Goal: Transaction & Acquisition: Book appointment/travel/reservation

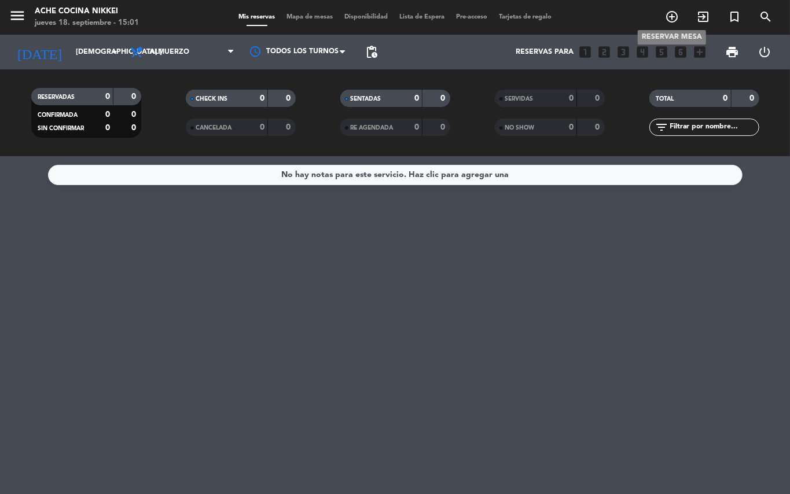
click at [668, 10] on icon "add_circle_outline" at bounding box center [672, 17] width 14 height 14
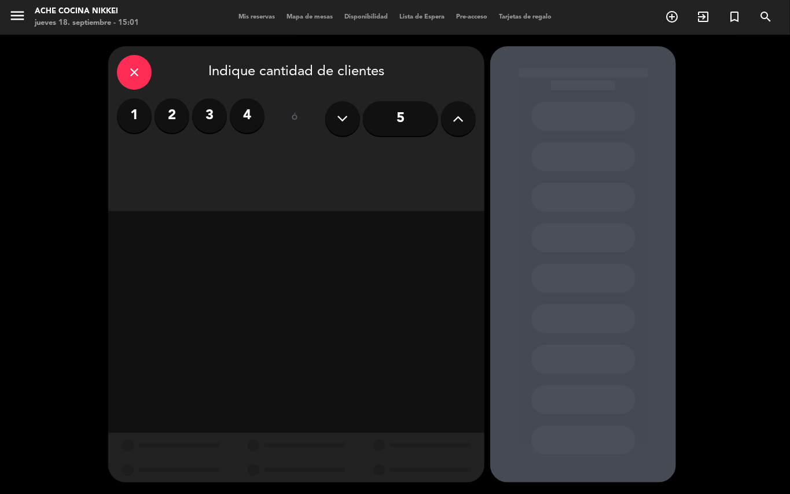
click at [160, 113] on label "2" at bounding box center [172, 115] width 35 height 35
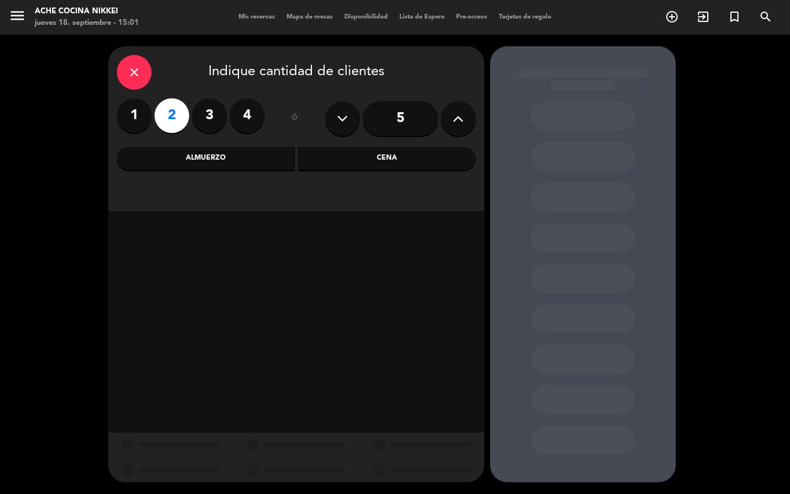
drag, startPoint x: 221, startPoint y: 146, endPoint x: 251, endPoint y: 178, distance: 44.6
click at [220, 146] on div "close Indique cantidad de clientes 1 2 3 4 ó 5 Almuerzo Cena" at bounding box center [296, 128] width 376 height 165
click at [235, 159] on div "Almuerzo" at bounding box center [206, 158] width 178 height 23
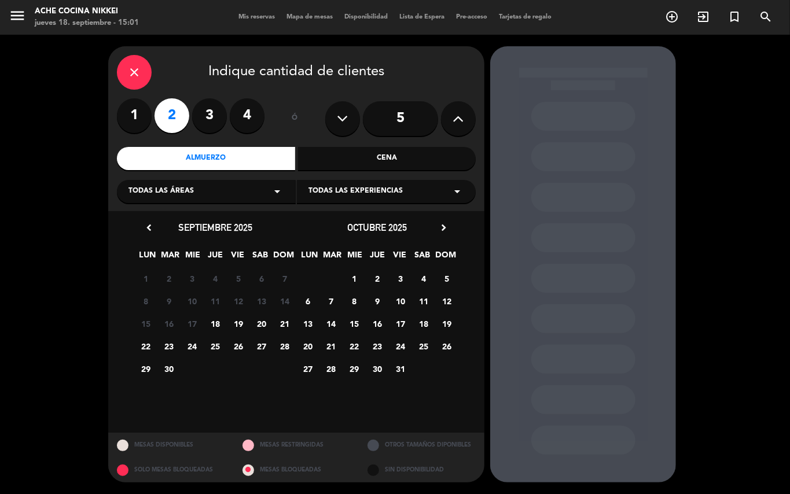
click at [260, 320] on span "20" at bounding box center [261, 323] width 19 height 19
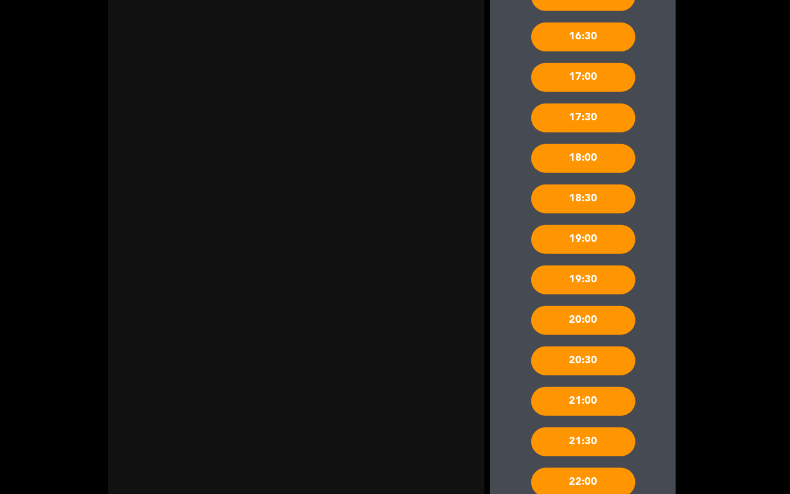
scroll to position [579, 0]
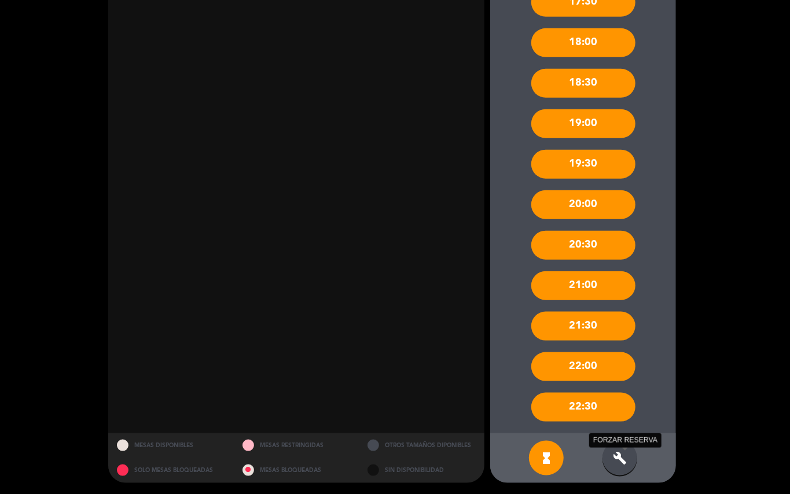
click at [623, 455] on icon "build" at bounding box center [620, 459] width 14 height 14
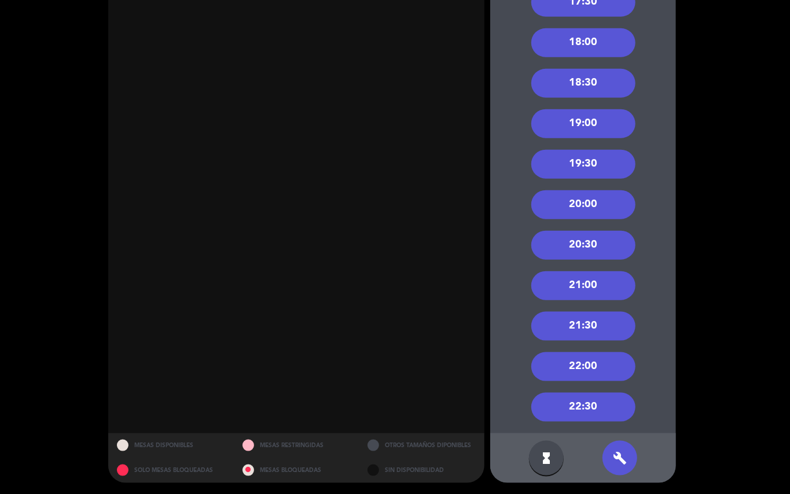
click at [589, 320] on div "21:30" at bounding box center [583, 326] width 104 height 29
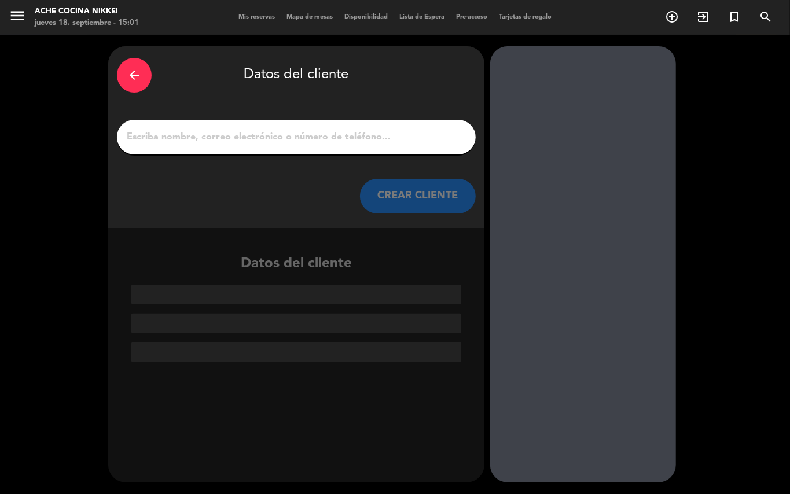
scroll to position [0, 0]
click at [156, 135] on input "1" at bounding box center [297, 137] width 342 height 16
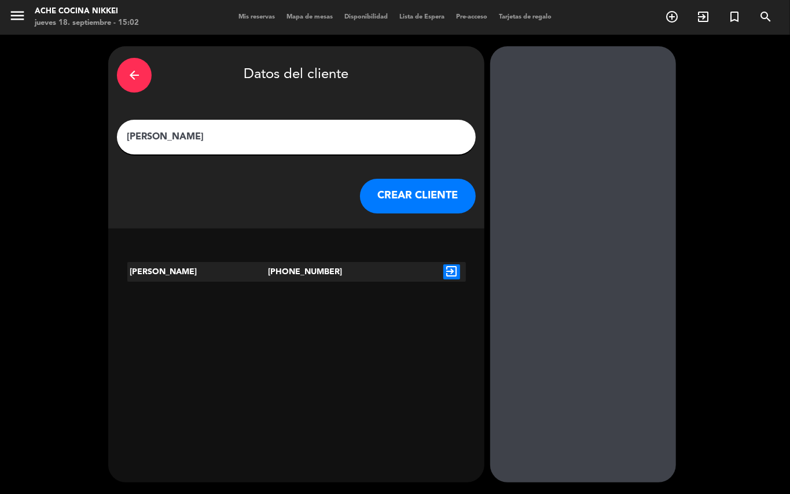
type input "[PERSON_NAME]"
click at [452, 267] on icon "exit_to_app" at bounding box center [451, 272] width 17 height 15
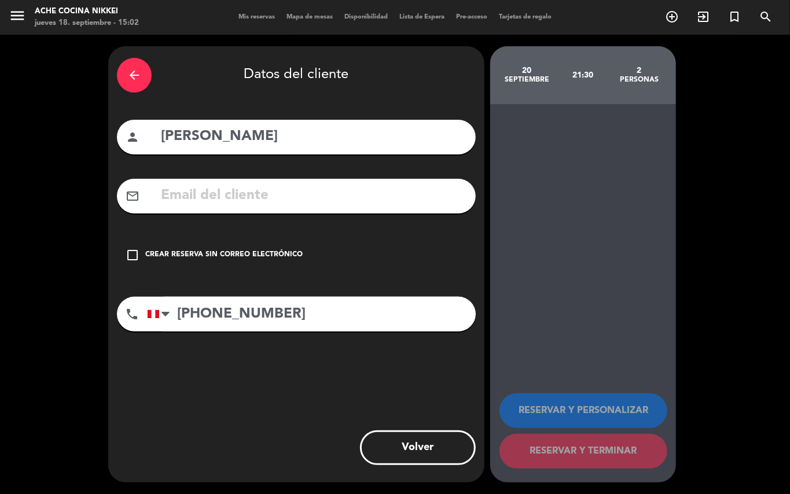
click at [128, 251] on icon "check_box_outline_blank" at bounding box center [133, 255] width 14 height 14
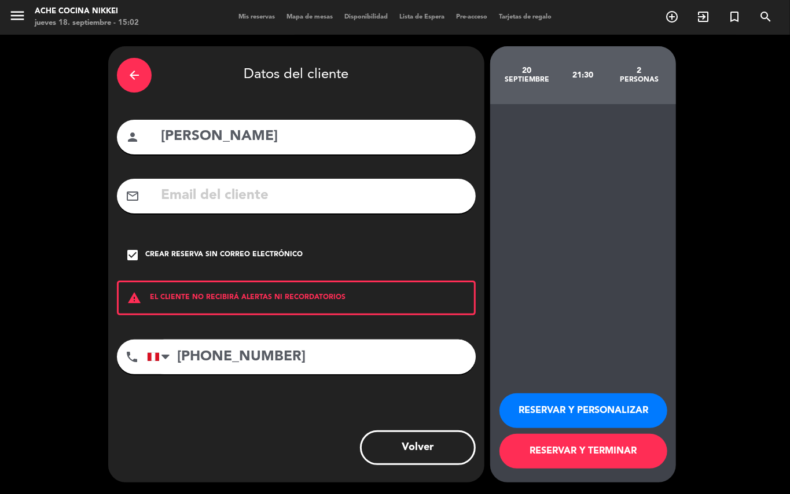
drag, startPoint x: 639, startPoint y: 401, endPoint x: 450, endPoint y: 282, distance: 222.6
click at [638, 401] on button "RESERVAR Y PERSONALIZAR" at bounding box center [584, 411] width 168 height 35
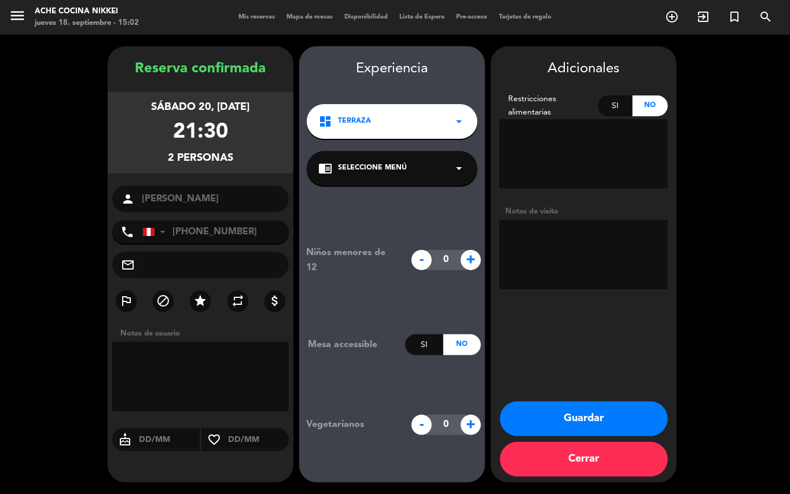
click at [621, 415] on button "Guardar" at bounding box center [584, 419] width 168 height 35
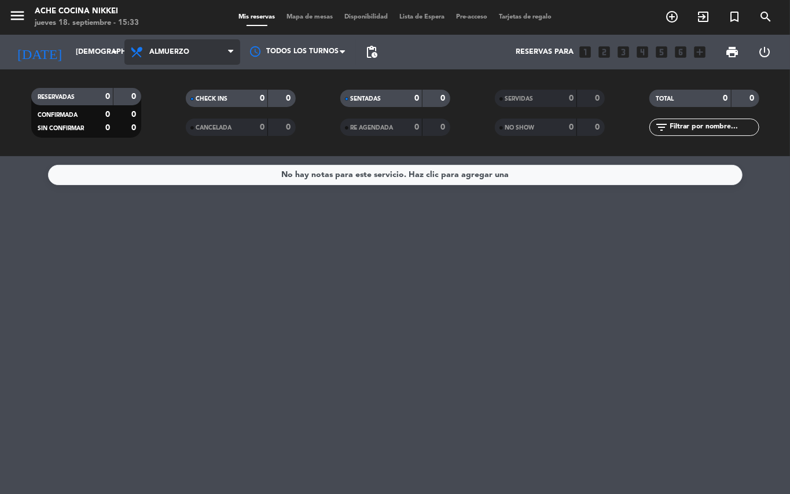
drag, startPoint x: 164, startPoint y: 45, endPoint x: 186, endPoint y: 105, distance: 64.1
click at [164, 46] on span "Almuerzo" at bounding box center [182, 51] width 116 height 25
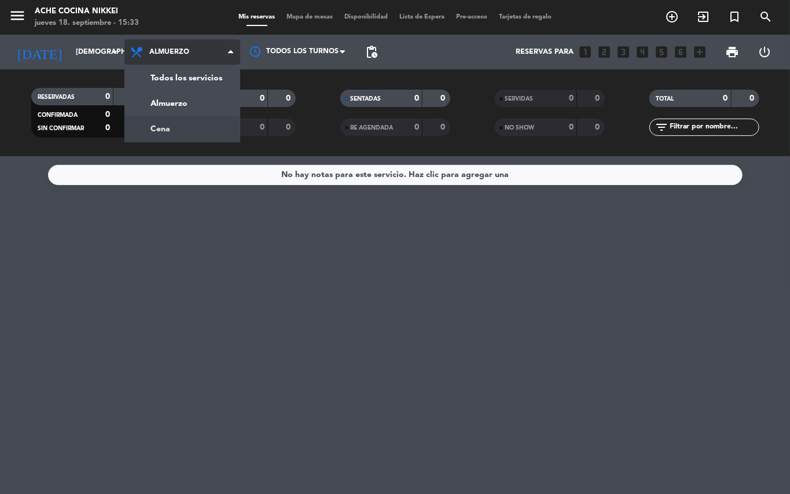
click at [182, 123] on div "menu Ache Cocina Nikkei jueves 18. septiembre - 15:33 Mis reservas Mapa de mesa…" at bounding box center [395, 78] width 790 height 156
